Goal: Check status

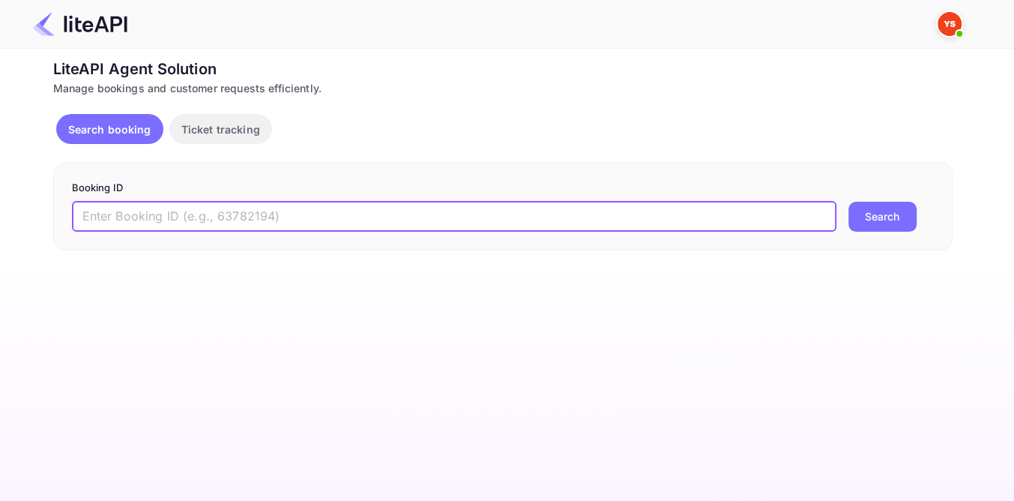
click at [287, 211] on input "text" at bounding box center [454, 217] width 765 height 30
paste input "9152952"
type input "9152952"
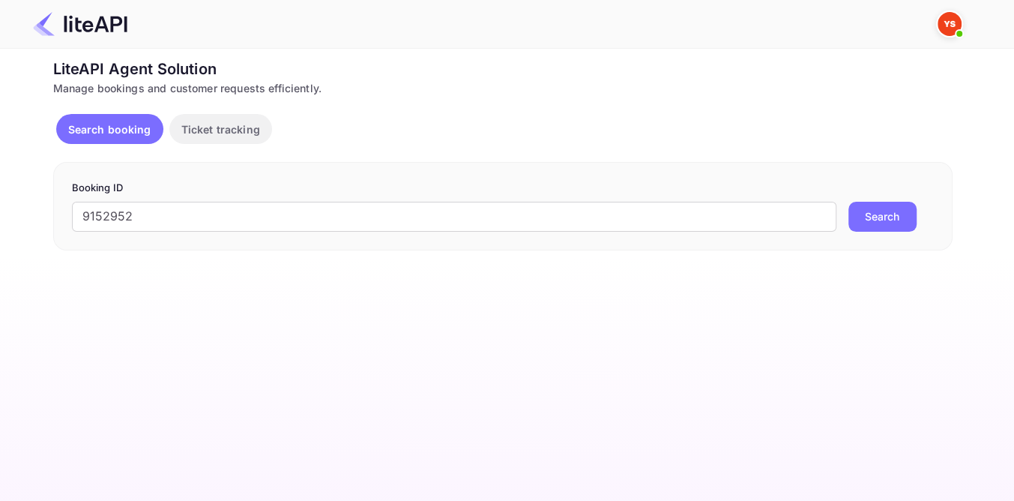
click at [876, 220] on button "Search" at bounding box center [883, 217] width 68 height 30
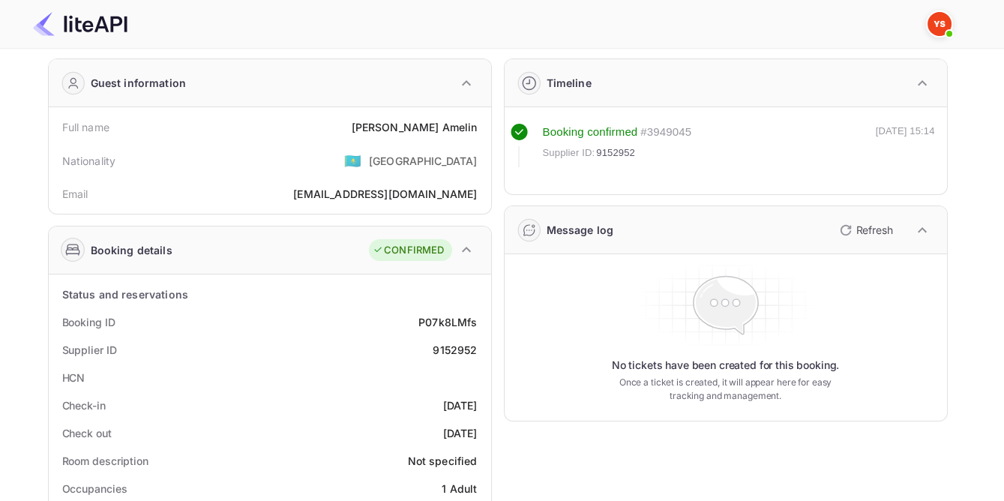
scroll to position [67, 0]
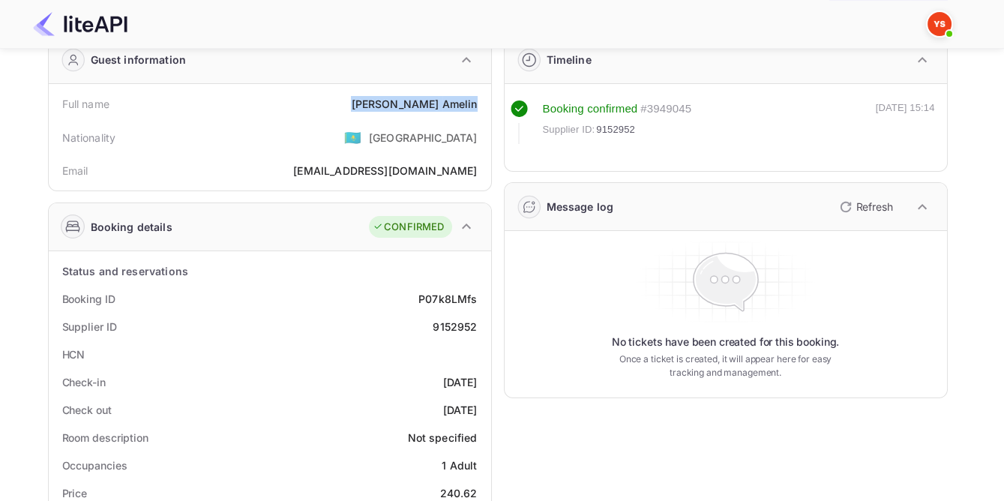
drag, startPoint x: 401, startPoint y: 103, endPoint x: 477, endPoint y: 105, distance: 75.7
click at [477, 105] on div "Full name [PERSON_NAME]" at bounding box center [270, 104] width 430 height 28
copy div "[PERSON_NAME]"
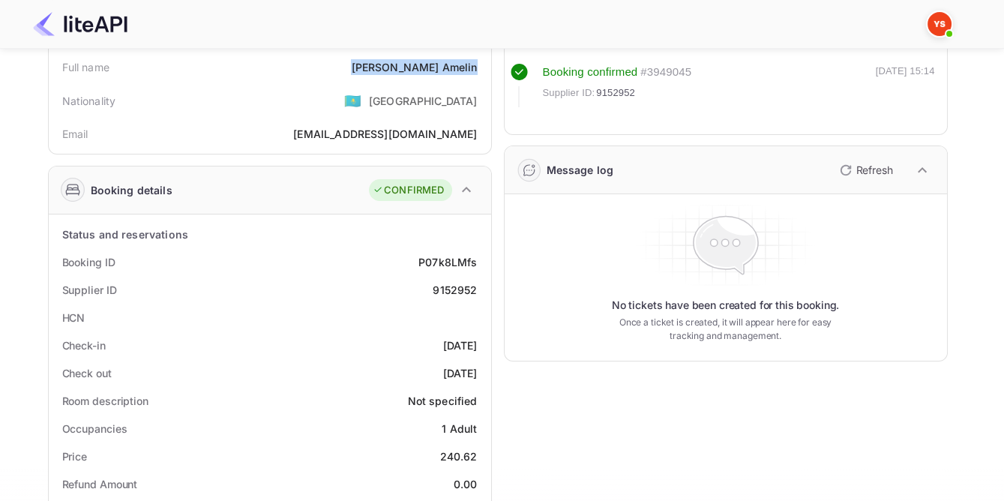
scroll to position [136, 0]
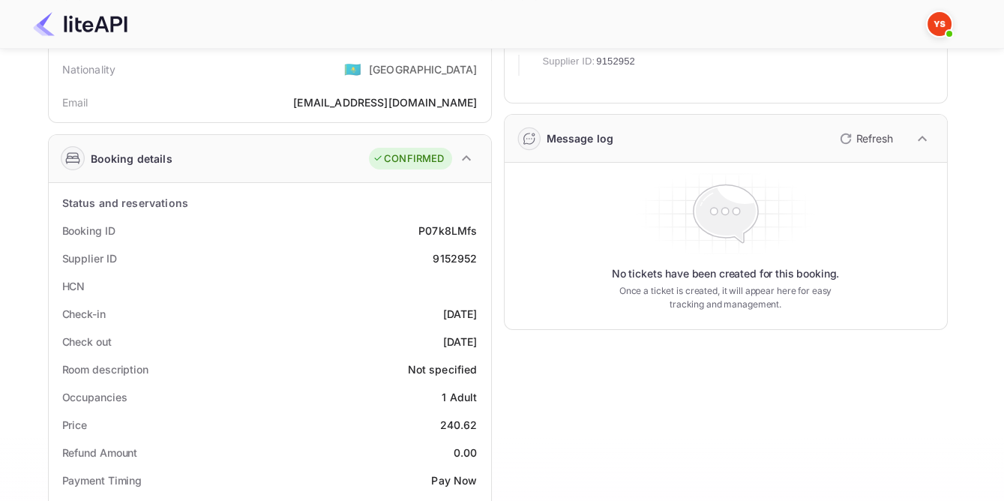
click at [455, 255] on div "9152952" at bounding box center [455, 258] width 44 height 16
copy div "9152952"
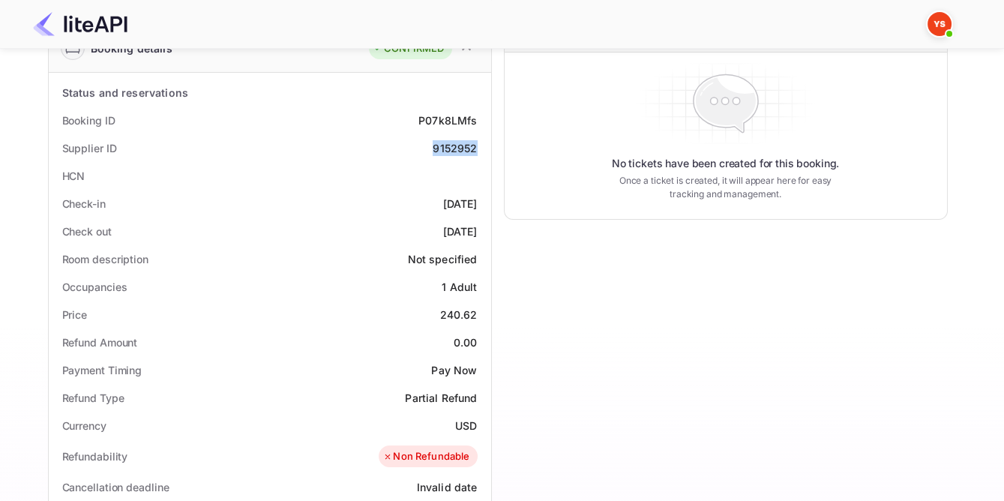
scroll to position [409, 0]
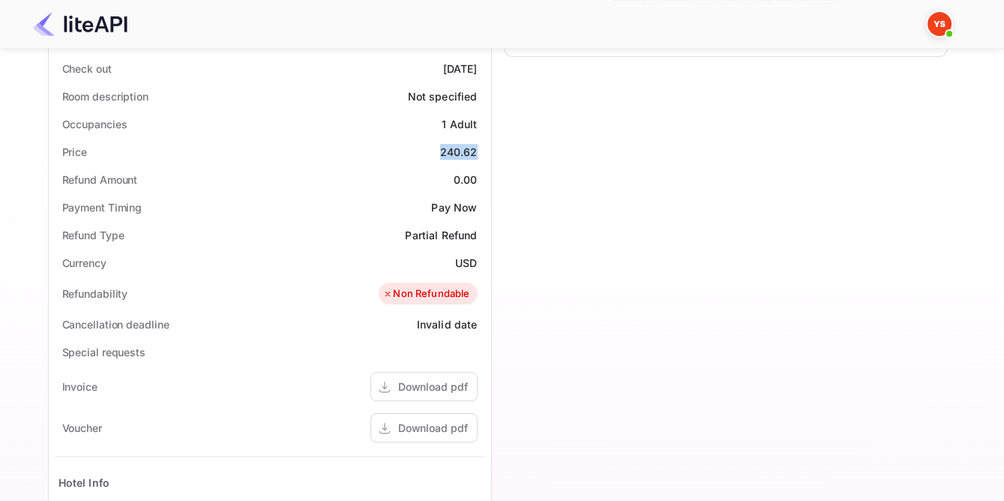
drag, startPoint x: 439, startPoint y: 149, endPoint x: 487, endPoint y: 149, distance: 48.0
click at [487, 149] on div "Status and reservations Booking ID P07k8LMfs Supplier ID 9152952 HCN Check-in […" at bounding box center [270, 323] width 442 height 826
copy div "240.62"
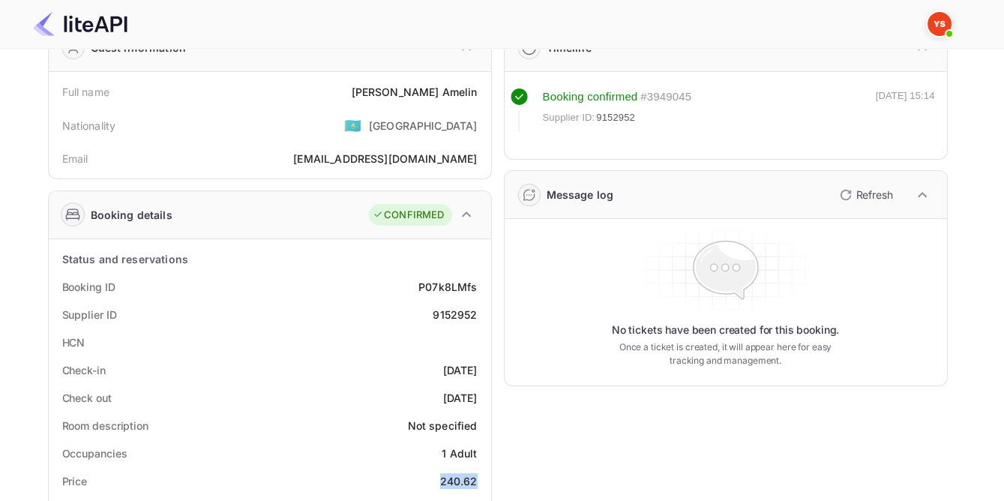
scroll to position [136, 0]
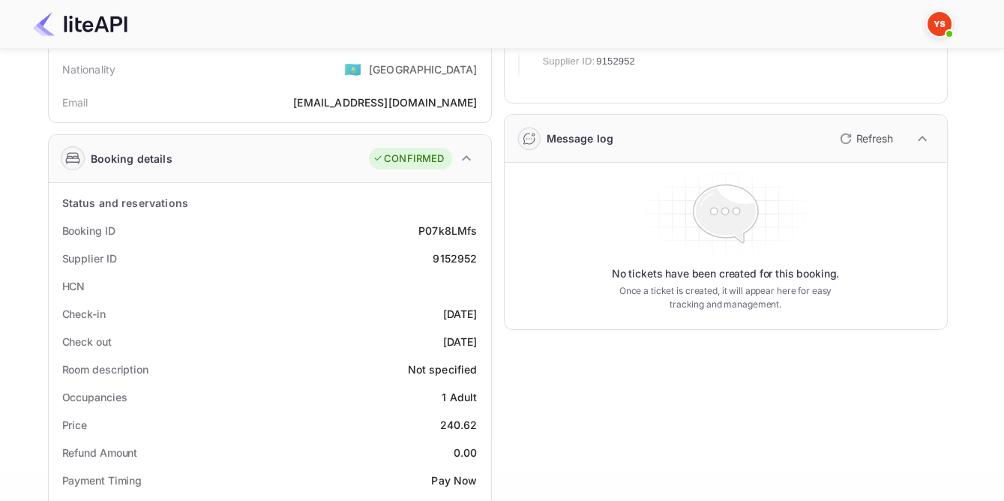
click at [457, 255] on div "9152952" at bounding box center [455, 258] width 44 height 16
copy div "9152952"
